Goal: Information Seeking & Learning: Check status

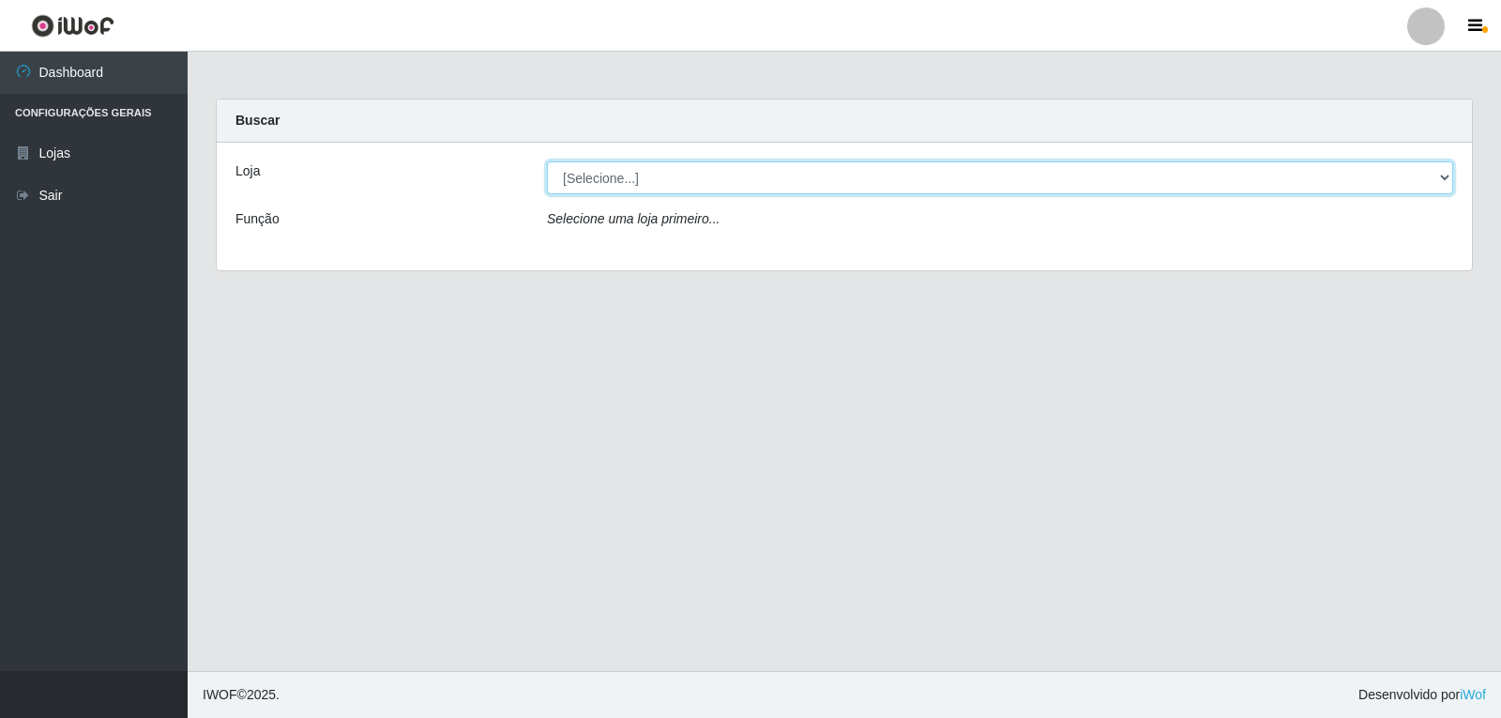
click at [1449, 182] on select "[Selecione...] [PERSON_NAME]" at bounding box center [1000, 177] width 906 height 33
select select "523"
click at [547, 161] on select "[Selecione...] [PERSON_NAME]" at bounding box center [1000, 177] width 906 height 33
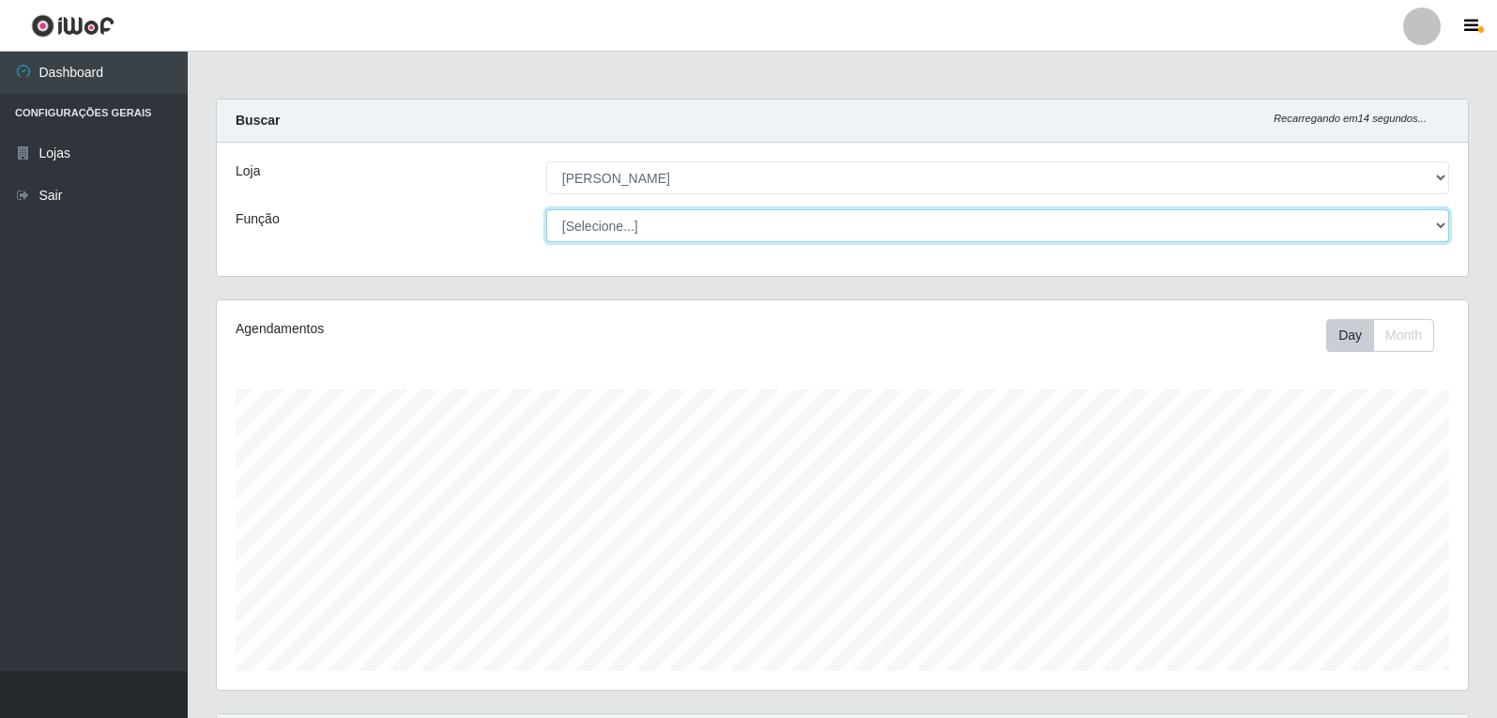
click at [1436, 221] on select "[Selecione...] Embalador Embalador + Embalador ++ Repositor Repositor + Reposit…" at bounding box center [997, 225] width 903 height 33
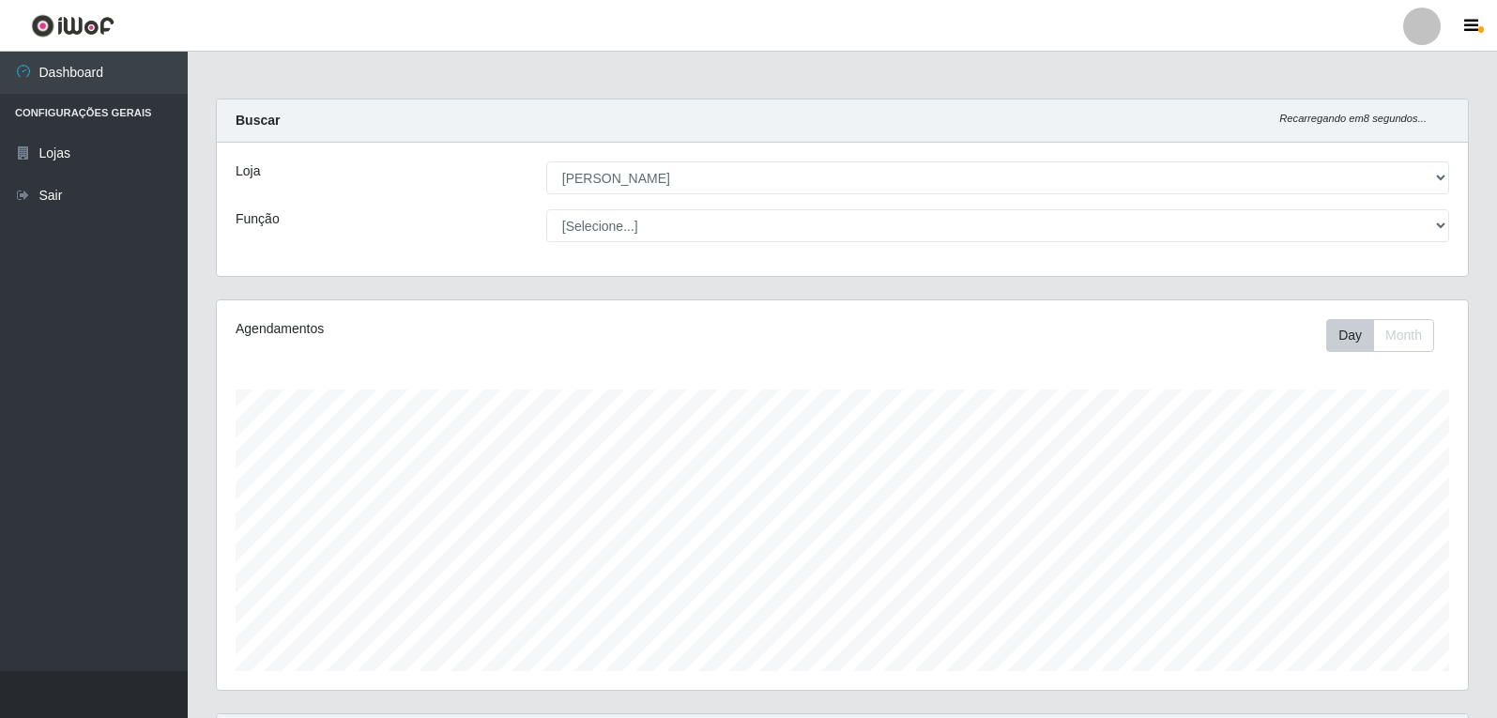
click at [1476, 246] on div "Carregando... Buscar Recarregando em 8 segundos... Loja [Selecione...] [PERSON_…" at bounding box center [842, 199] width 1281 height 201
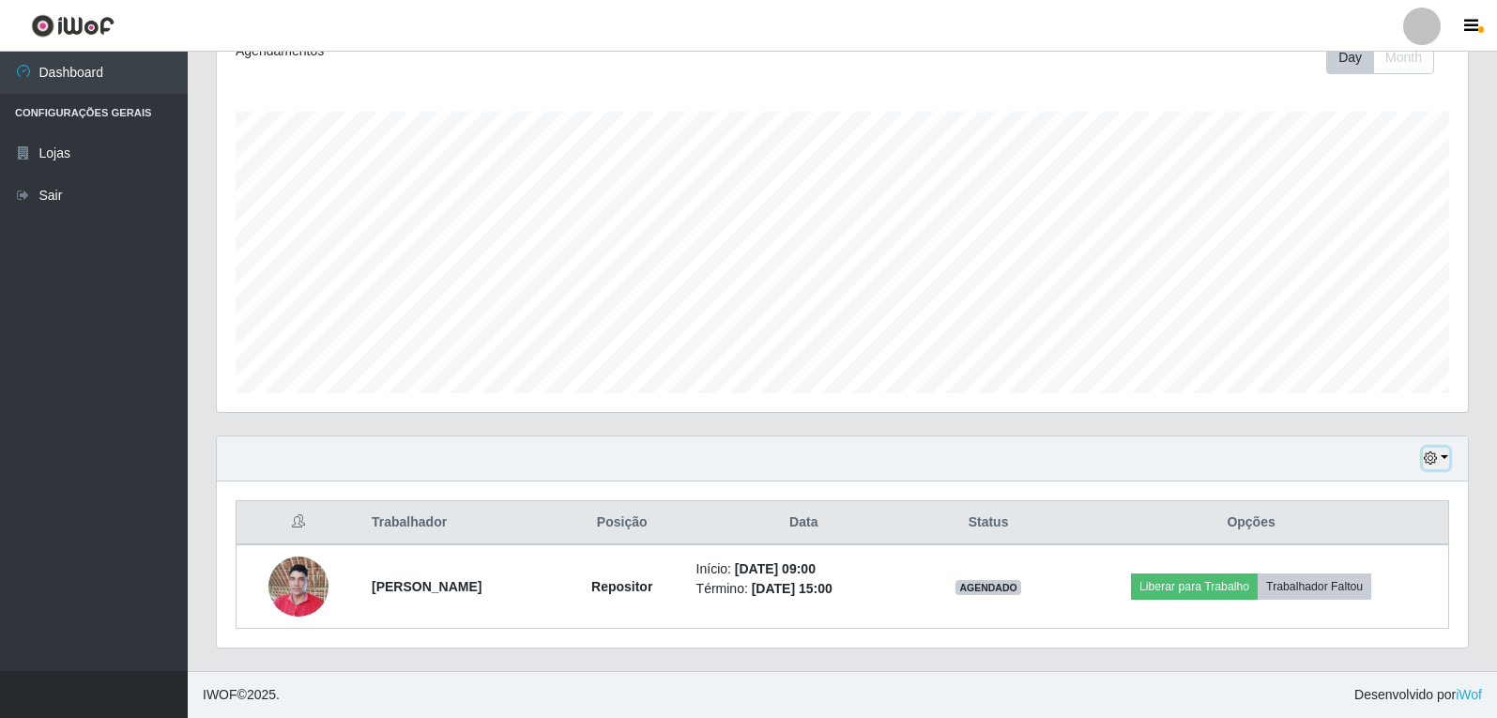
click at [1440, 451] on button "button" at bounding box center [1436, 459] width 26 height 22
click at [1394, 398] on button "1 Semana" at bounding box center [1374, 388] width 148 height 39
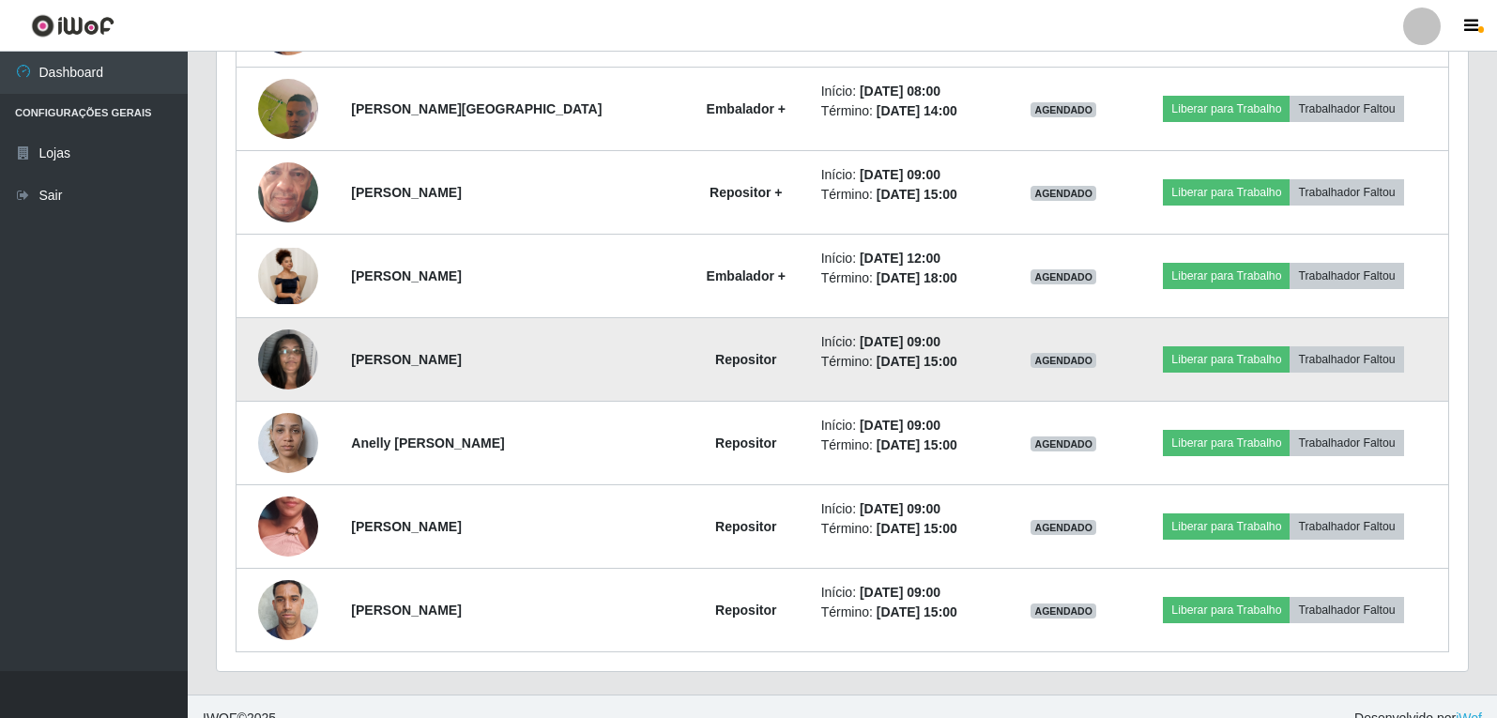
scroll to position [2032, 0]
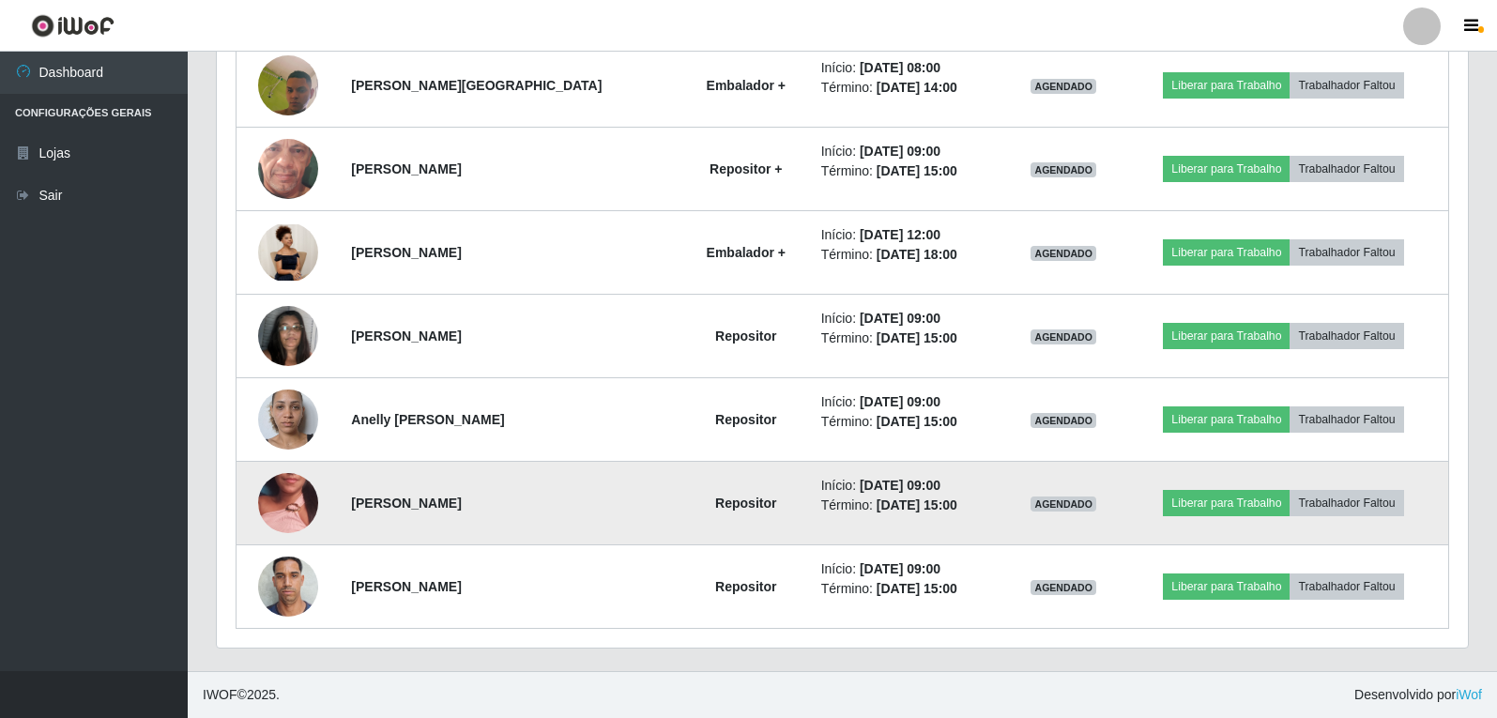
click at [282, 500] on img at bounding box center [288, 502] width 60 height 136
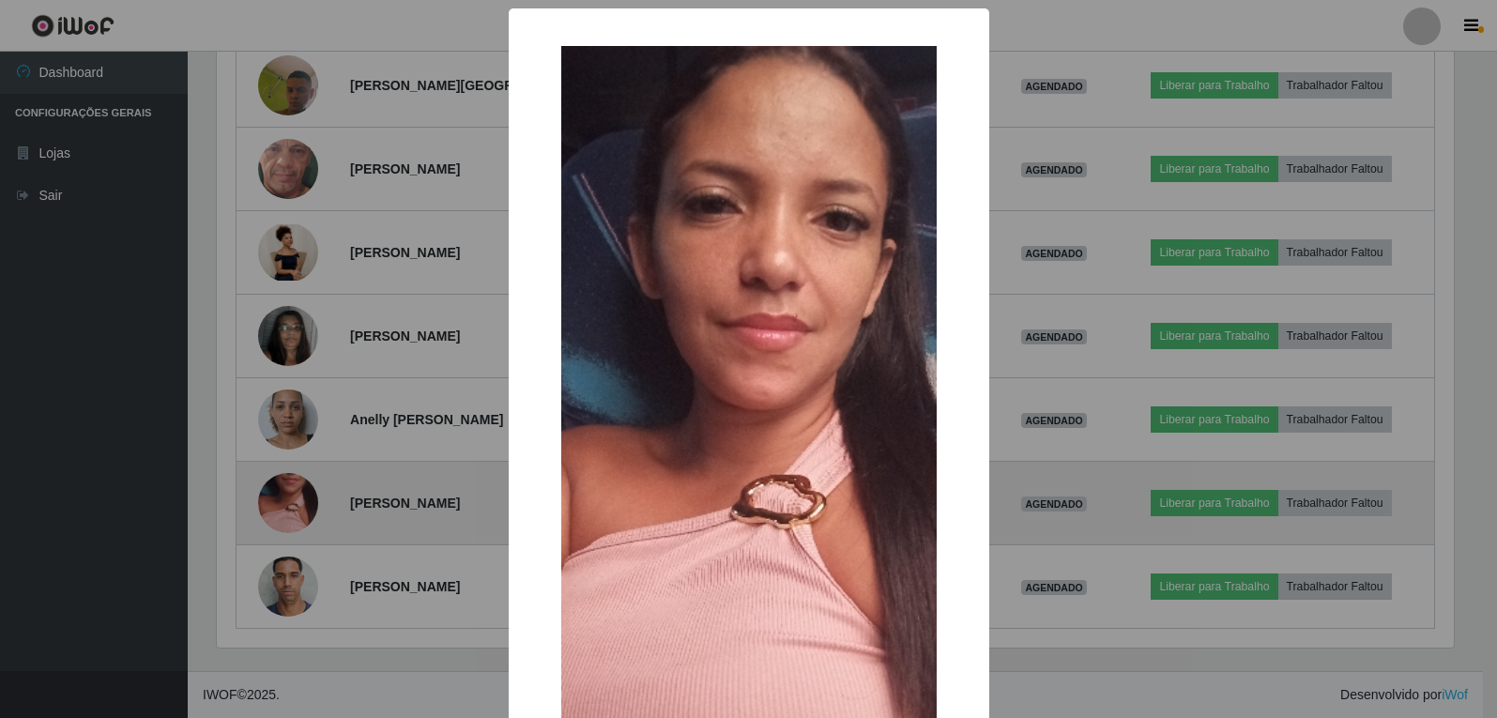
scroll to position [389, 1241]
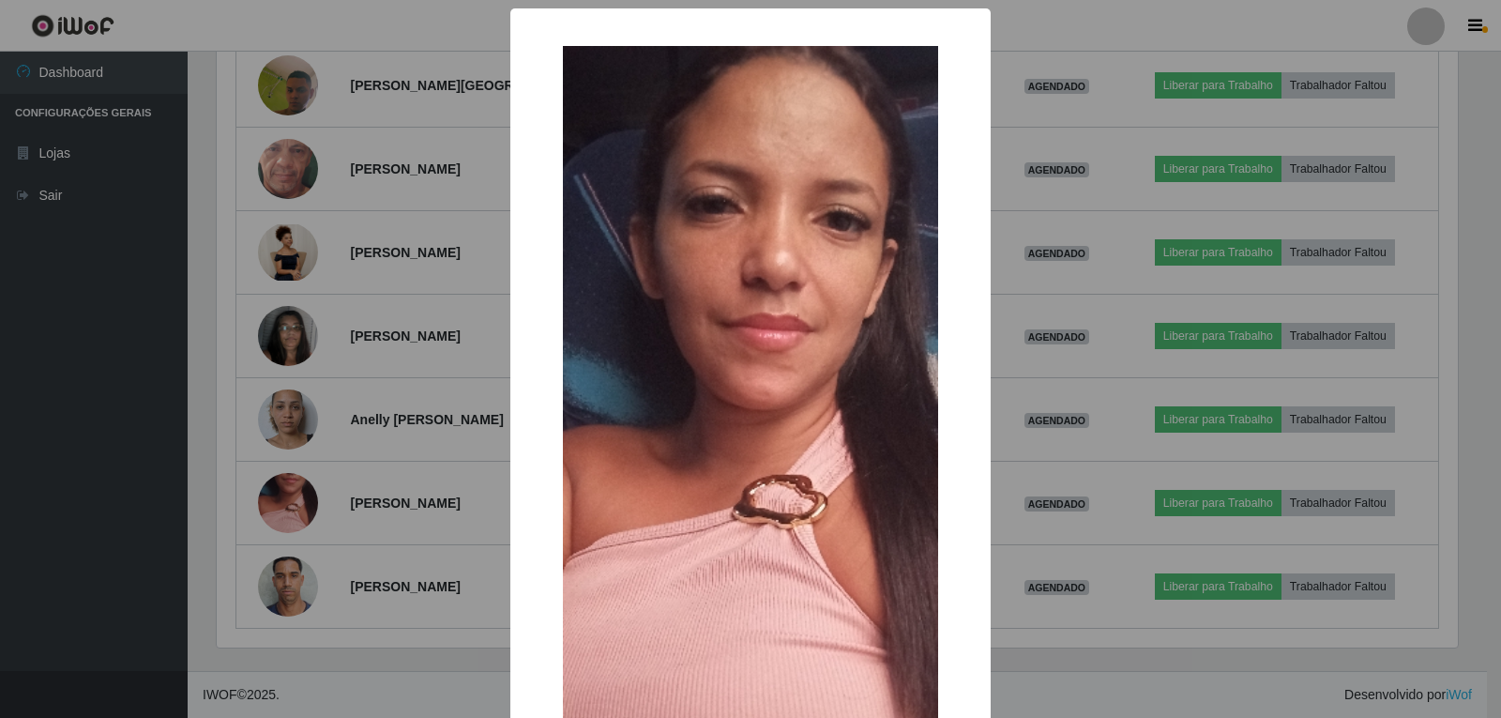
click at [361, 526] on div "× OK Cancel" at bounding box center [750, 359] width 1501 height 718
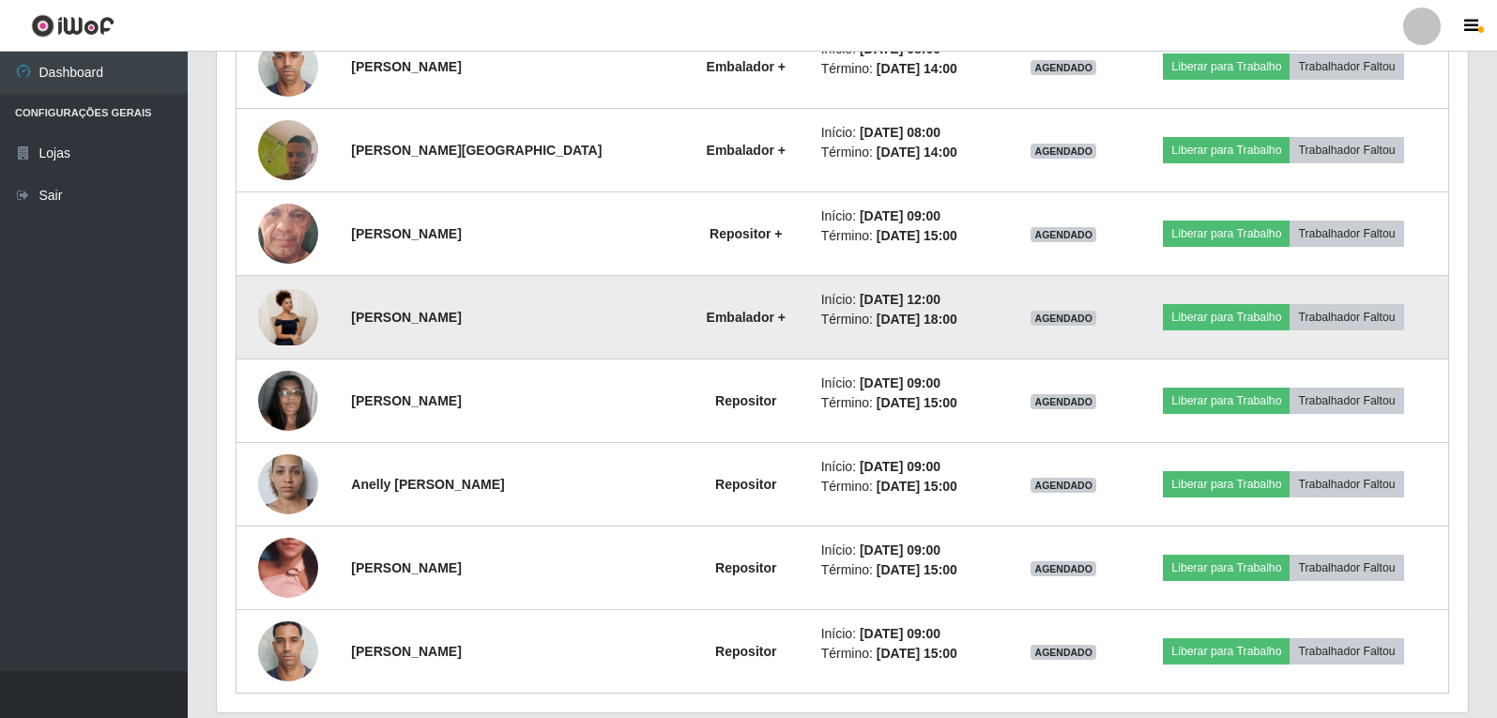
scroll to position [1844, 0]
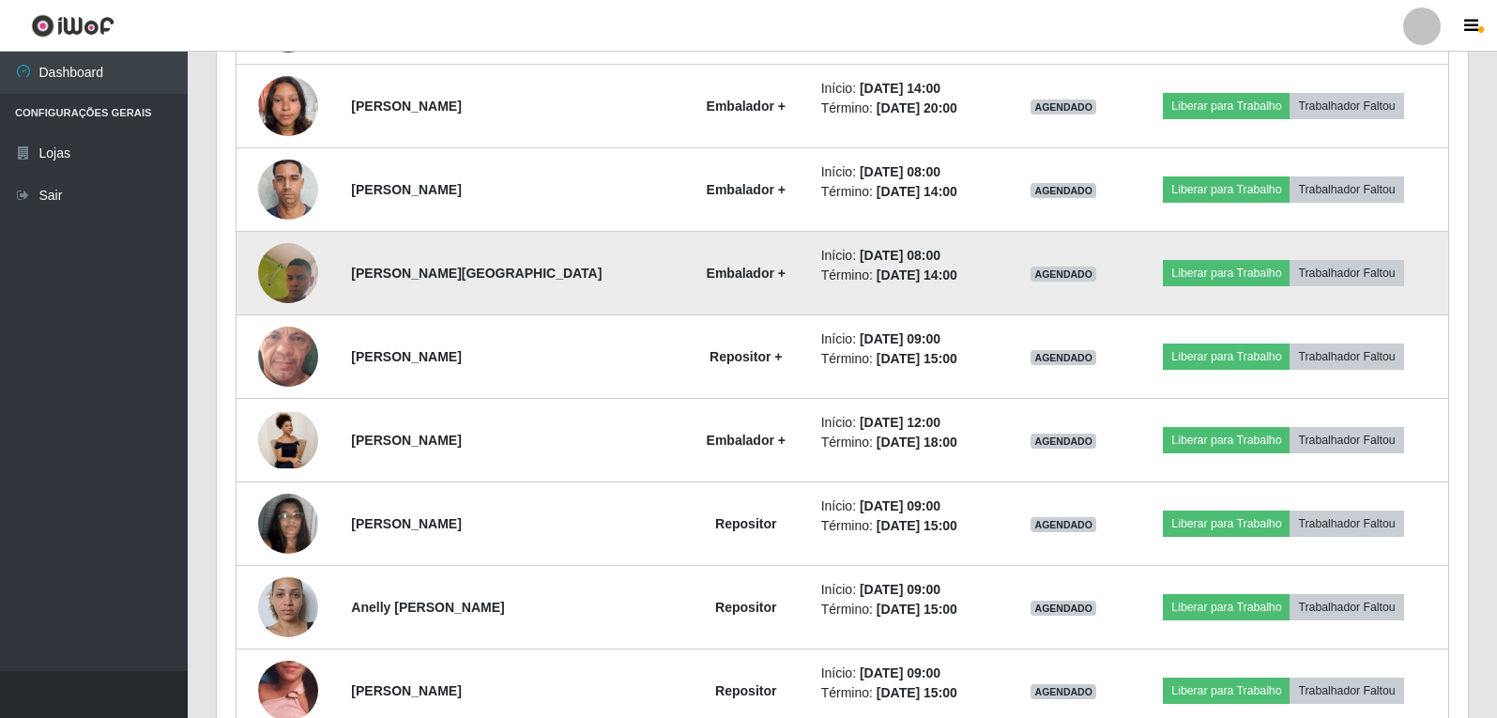
click at [302, 261] on img at bounding box center [288, 273] width 60 height 134
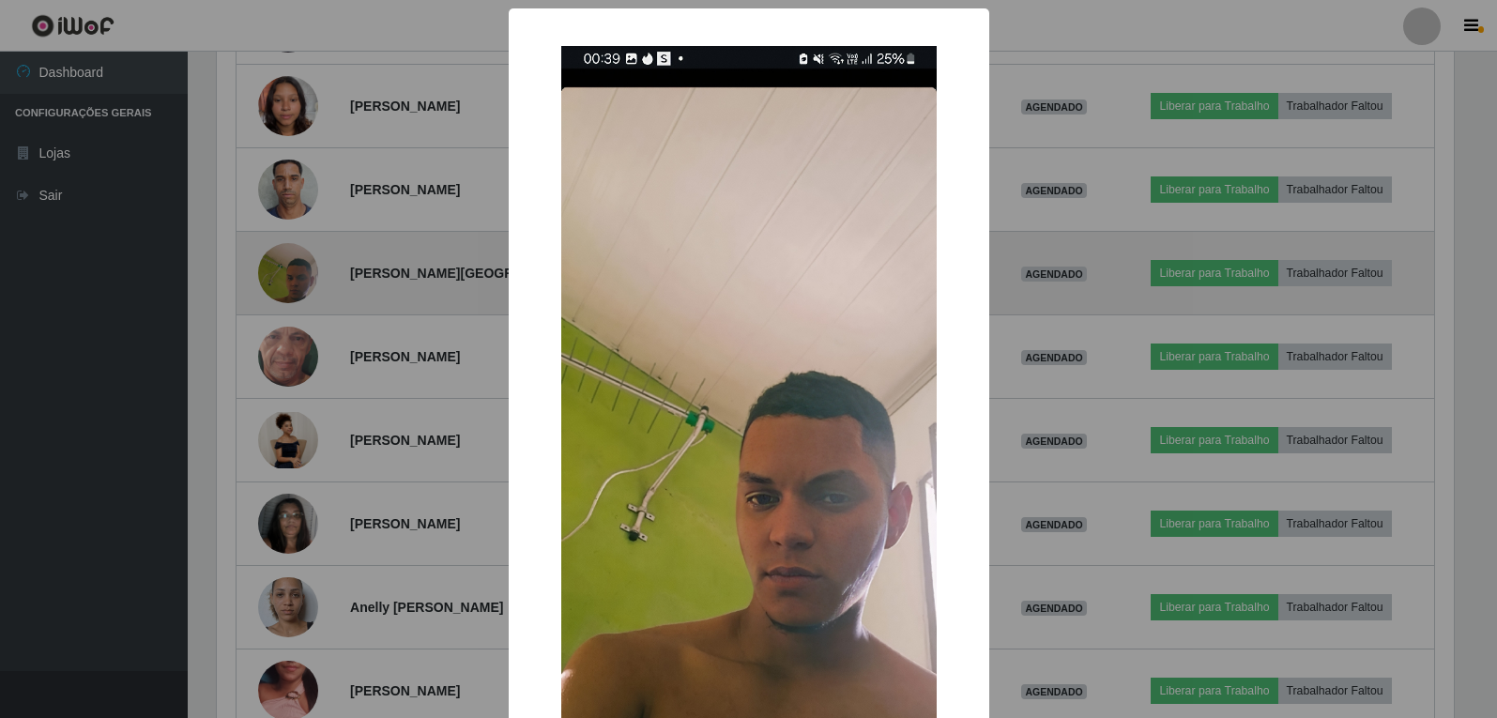
scroll to position [389, 1241]
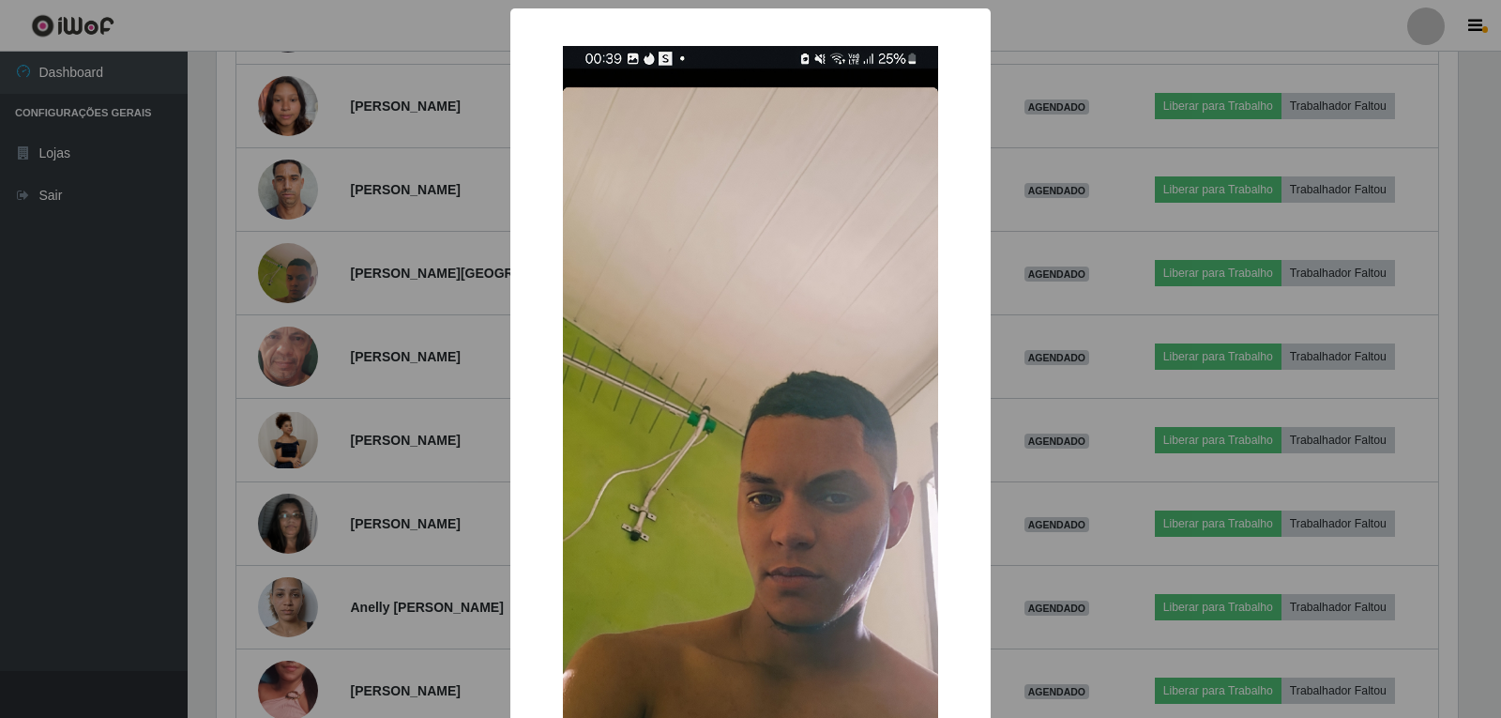
click at [395, 264] on div "× OK Cancel" at bounding box center [750, 359] width 1501 height 718
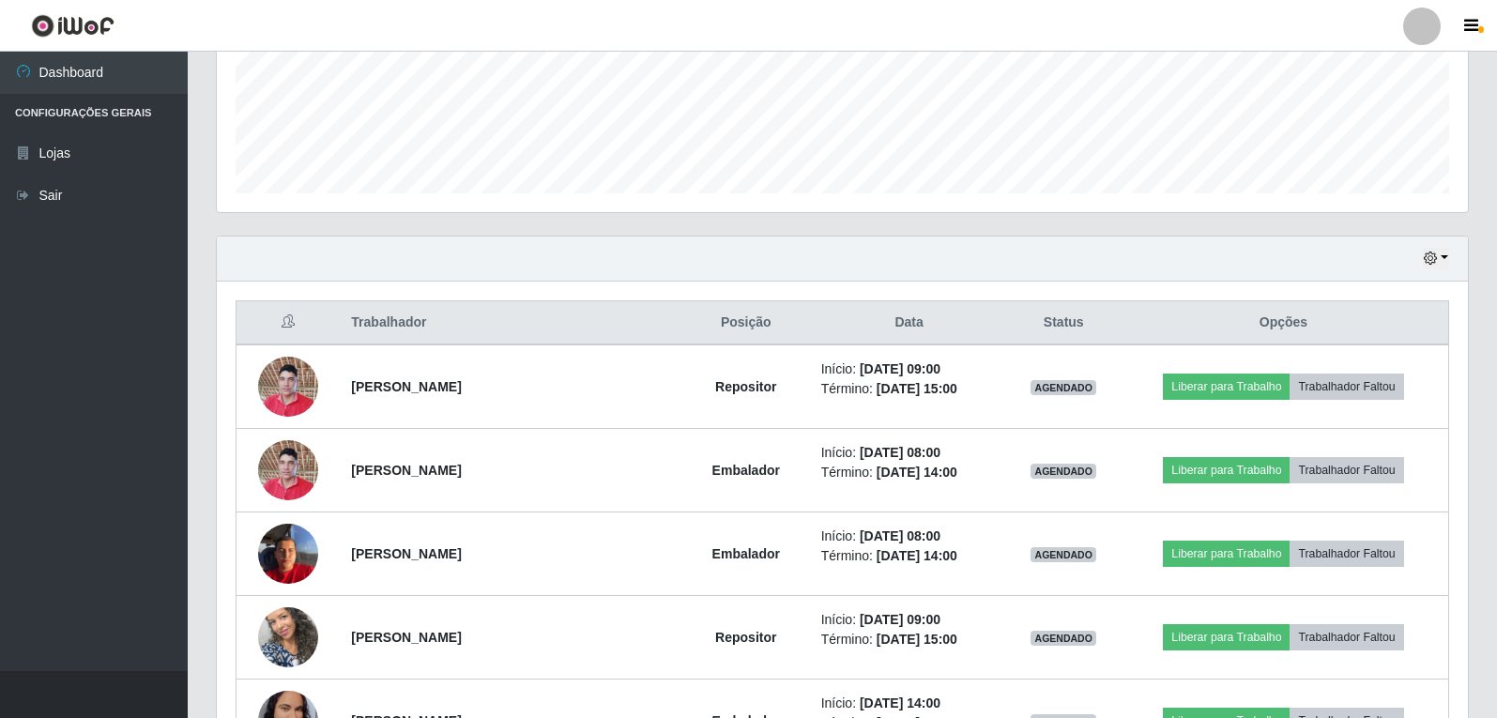
scroll to position [375, 0]
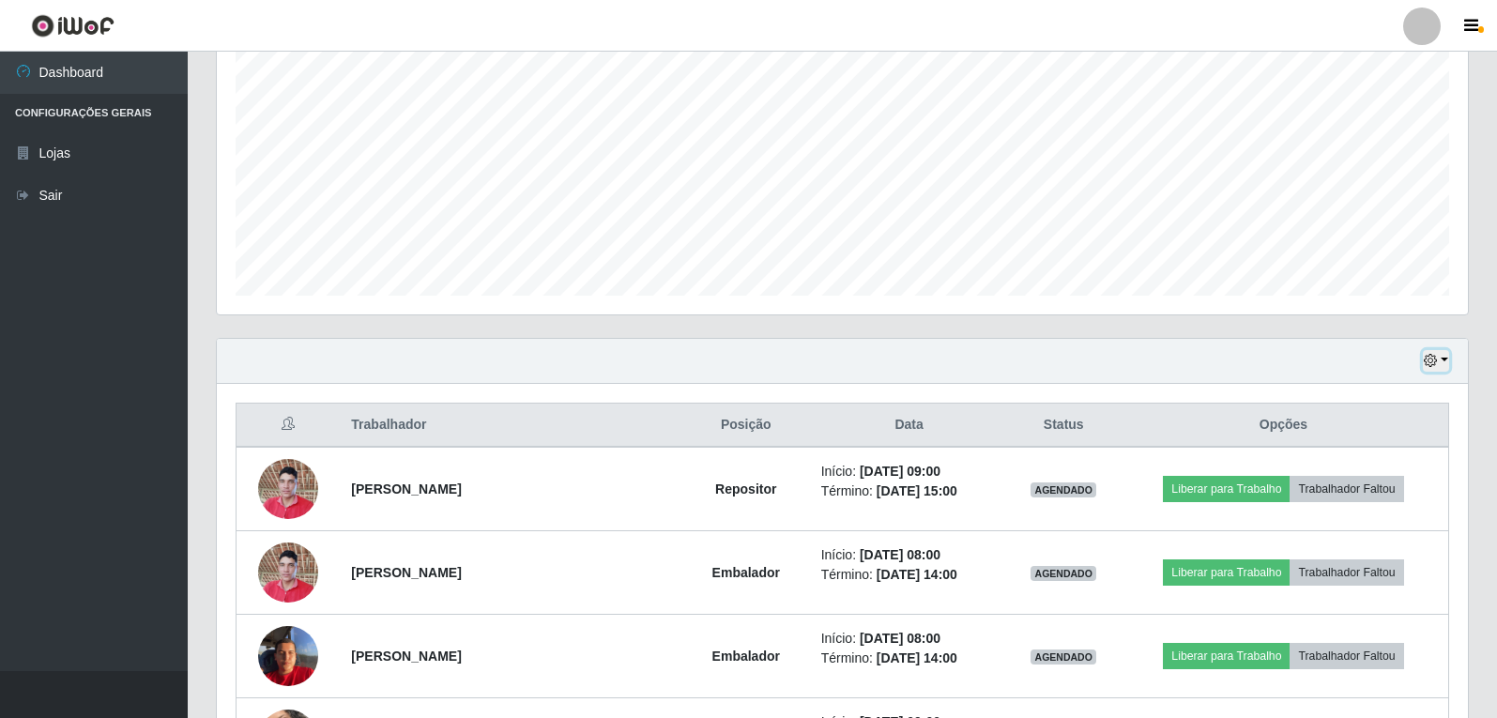
click at [1442, 361] on button "button" at bounding box center [1436, 361] width 26 height 22
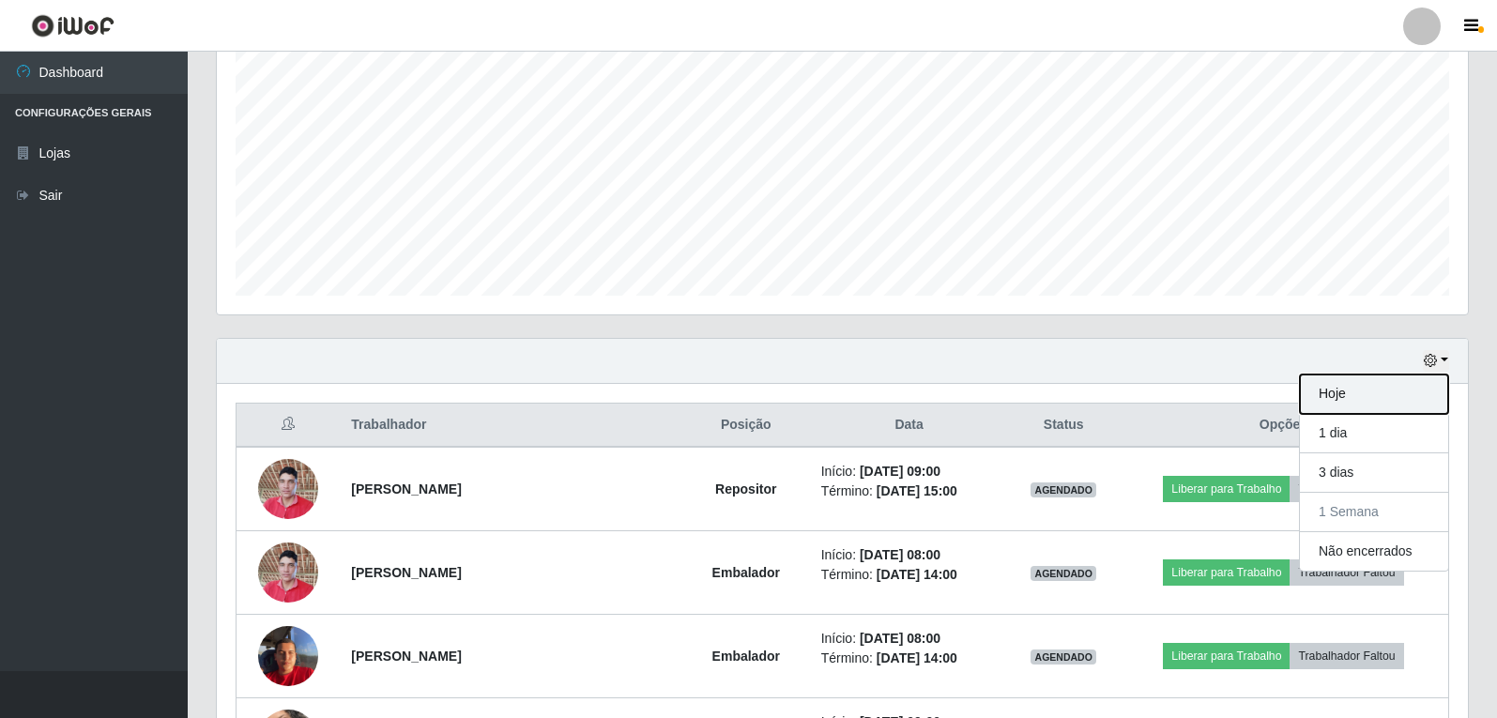
click at [1324, 402] on button "Hoje" at bounding box center [1374, 393] width 148 height 39
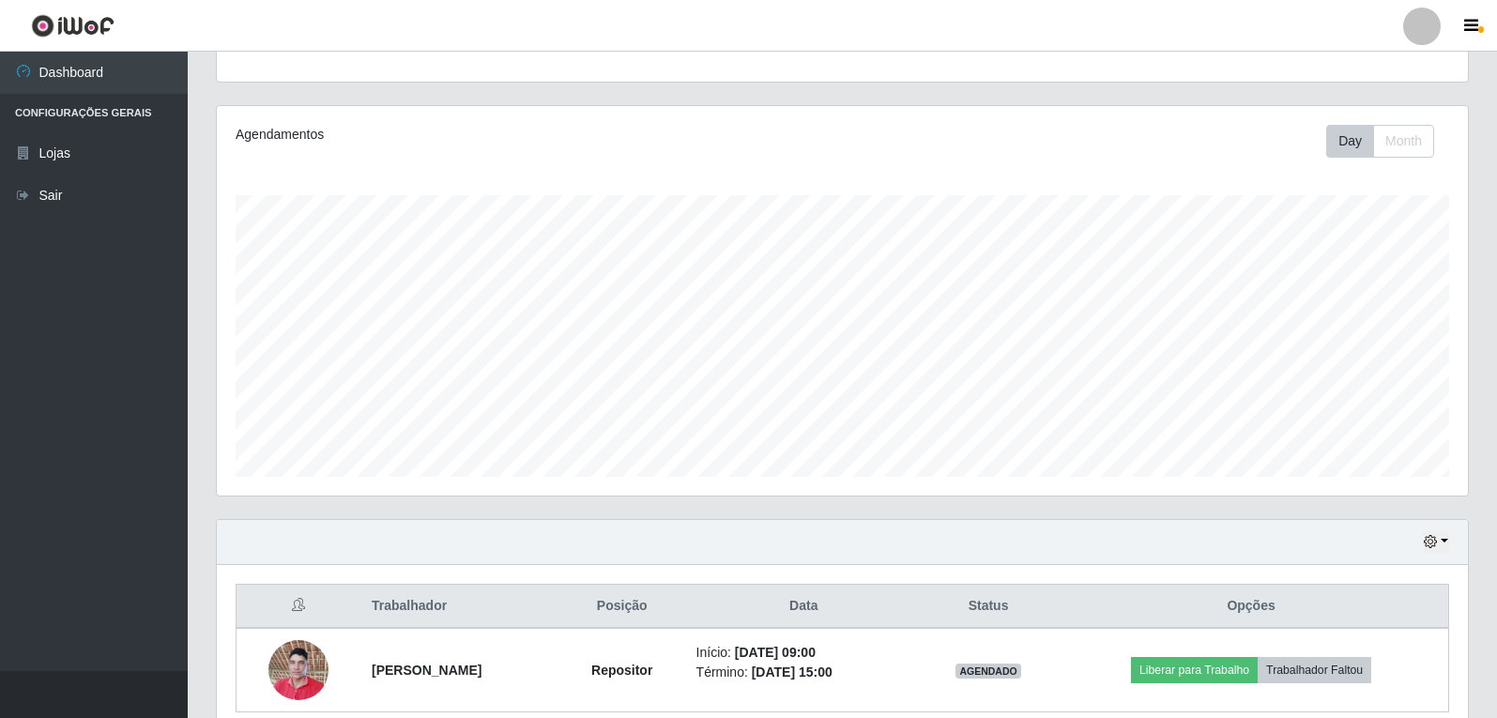
scroll to position [278, 0]
